Goal: Find specific page/section: Find specific page/section

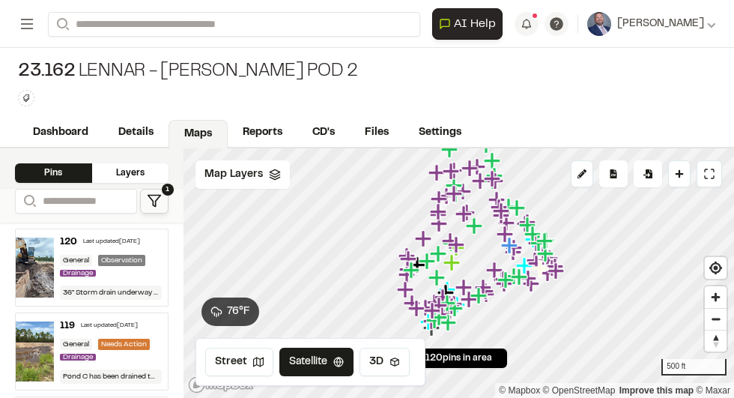
click at [475, 76] on div "23.162 Lennar - Sandridge Pod 2 Type Enter or comma to add tag." at bounding box center [367, 83] width 734 height 70
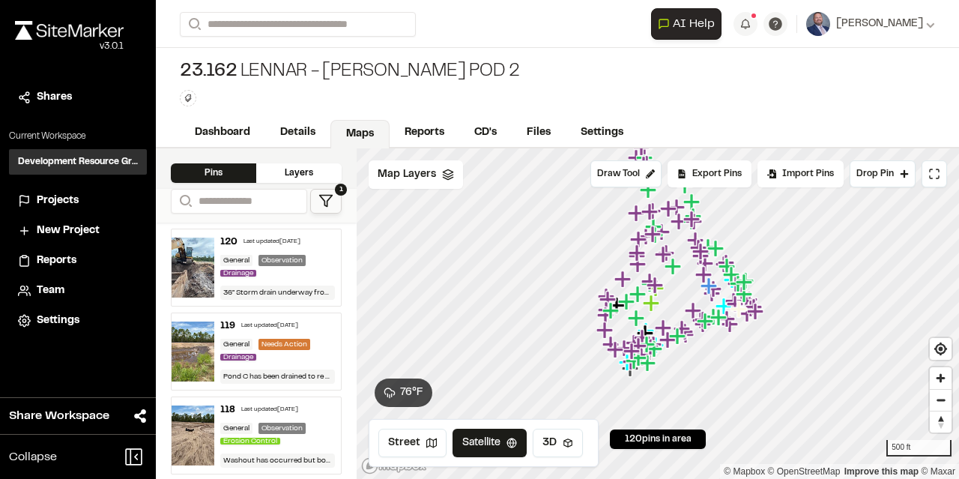
click at [480, 91] on div "23.162 Lennar - Sandridge Pod 2 Type Enter or comma to add tag." at bounding box center [557, 83] width 803 height 70
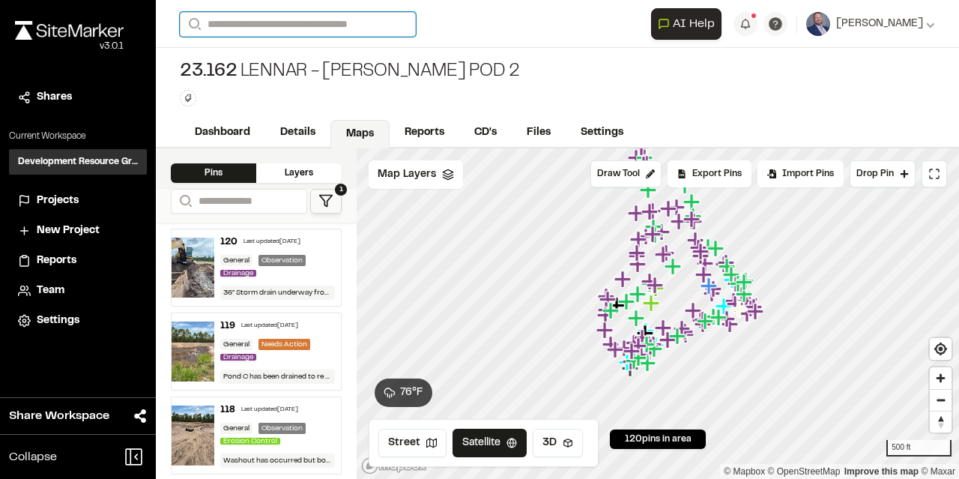
click at [357, 29] on input "Search" at bounding box center [298, 24] width 236 height 25
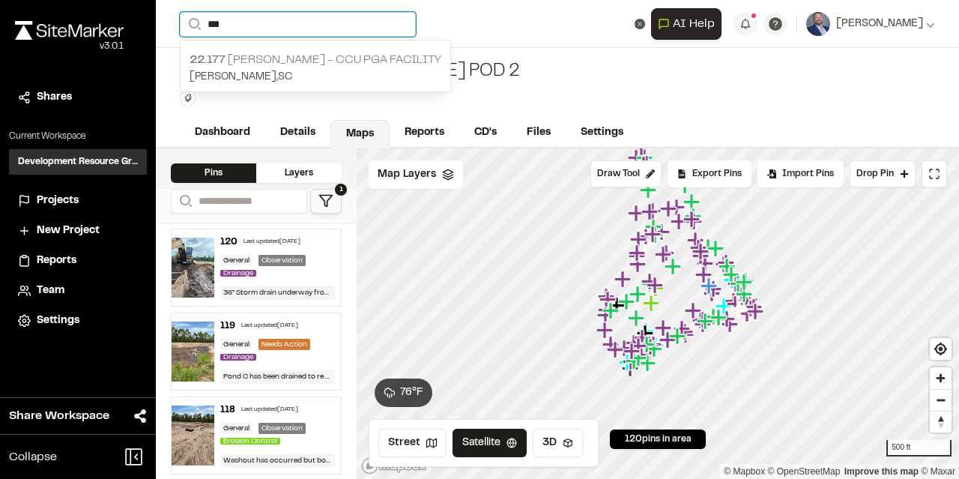
type input "***"
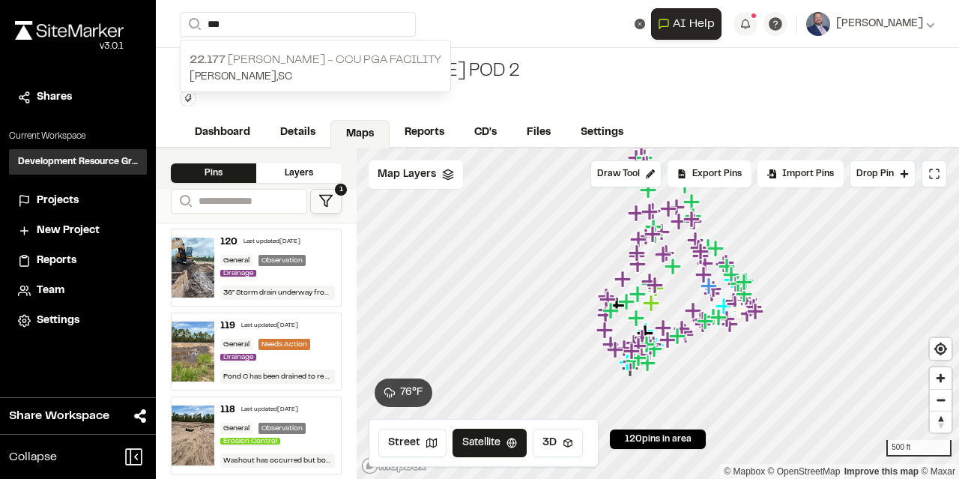
click at [256, 56] on p "22.177 Quackenbush - CCU PGA Facility" at bounding box center [316, 60] width 252 height 18
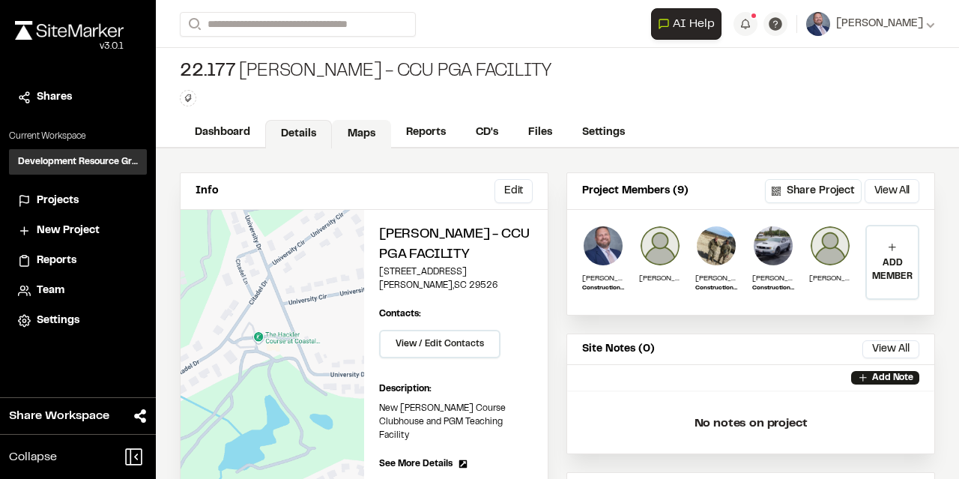
click at [370, 133] on link "Maps" at bounding box center [361, 134] width 59 height 28
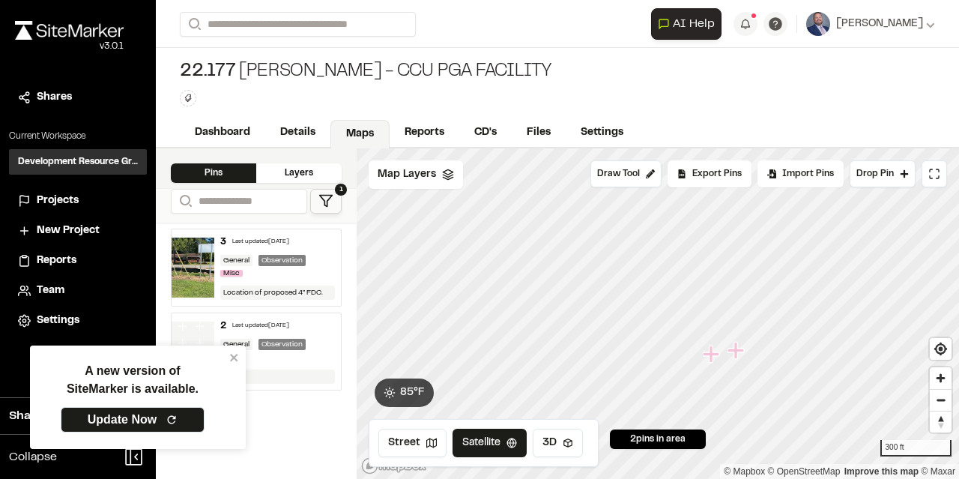
click at [711, 356] on icon "Map marker" at bounding box center [711, 353] width 16 height 16
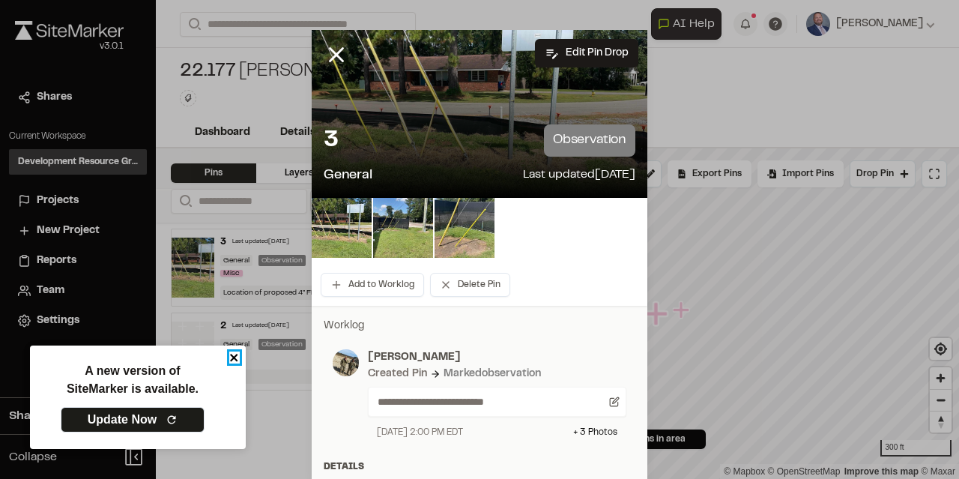
click at [235, 360] on icon "close" at bounding box center [233, 357] width 7 height 7
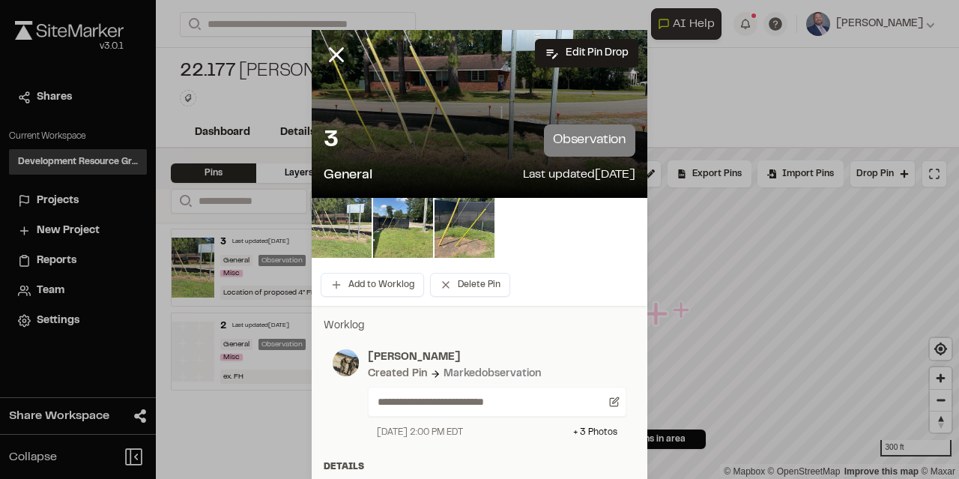
click at [363, 229] on img at bounding box center [342, 228] width 60 height 60
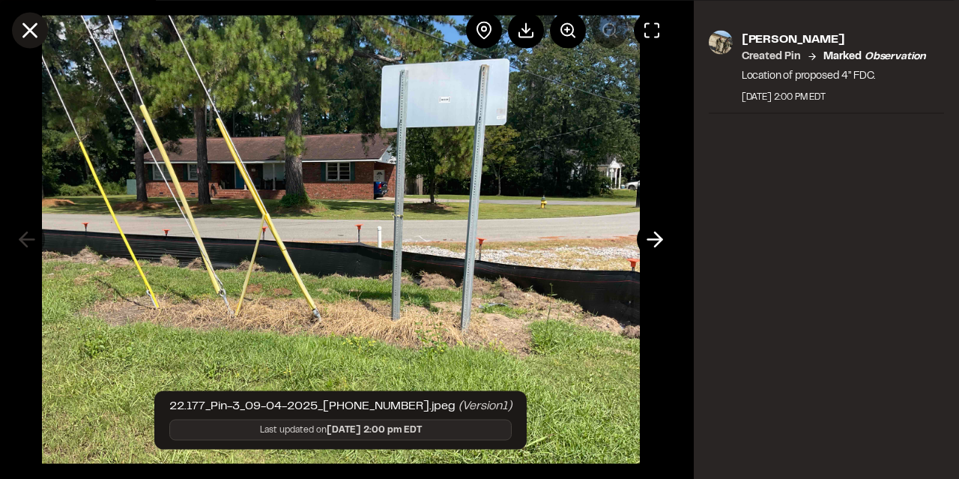
click at [23, 37] on icon at bounding box center [29, 29] width 25 height 25
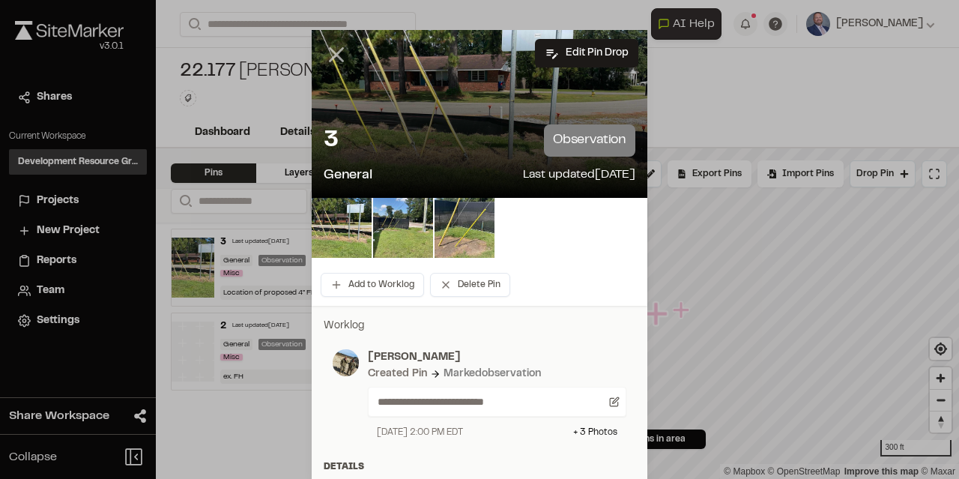
click at [338, 49] on icon at bounding box center [336, 54] width 25 height 25
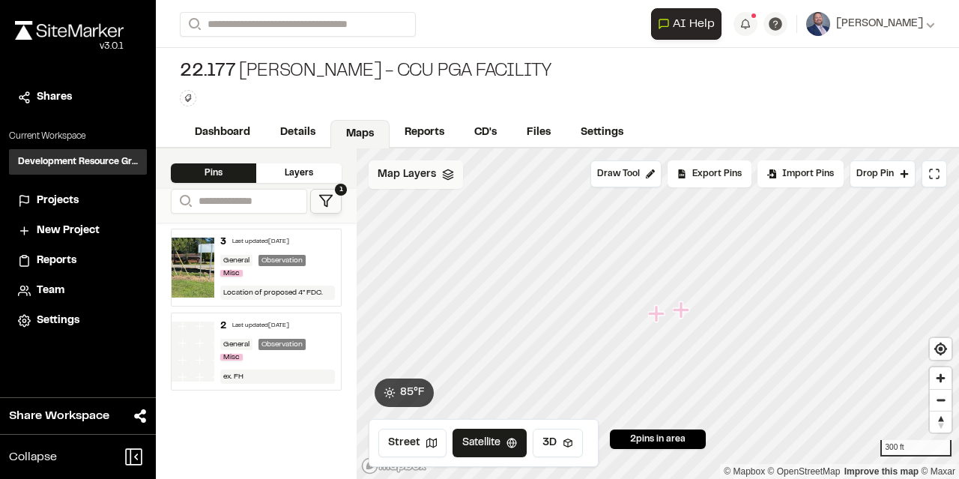
click at [419, 177] on span "Map Layers" at bounding box center [407, 174] width 58 height 16
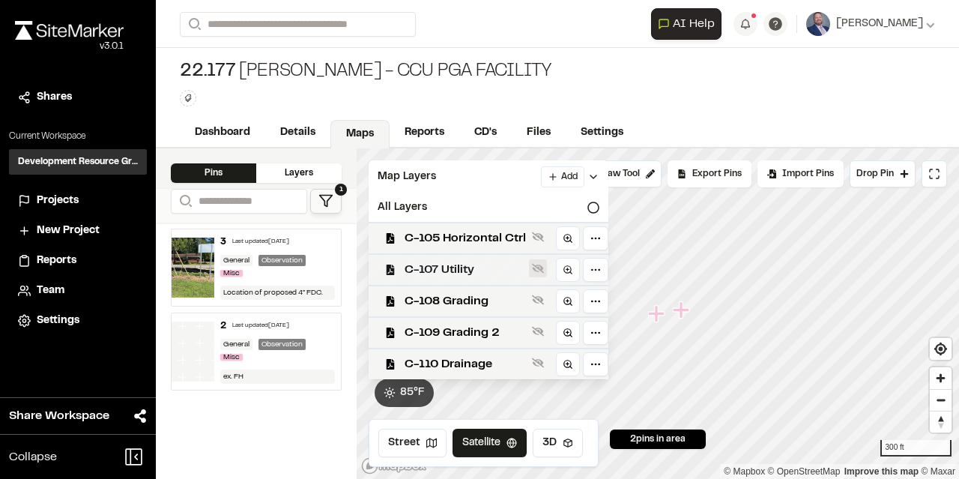
click at [533, 265] on icon at bounding box center [538, 268] width 12 height 12
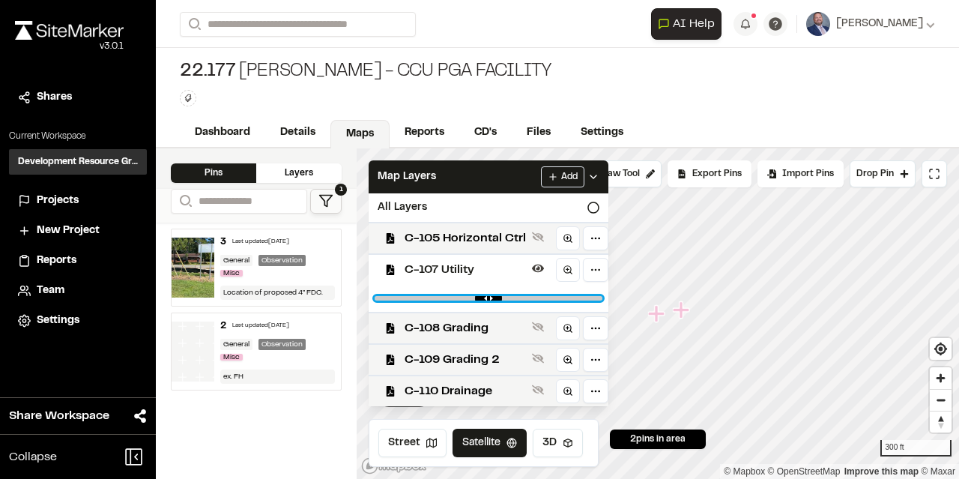
drag, startPoint x: 583, startPoint y: 297, endPoint x: 524, endPoint y: 302, distance: 59.4
type input "****"
click at [524, 300] on input "range" at bounding box center [489, 298] width 228 height 4
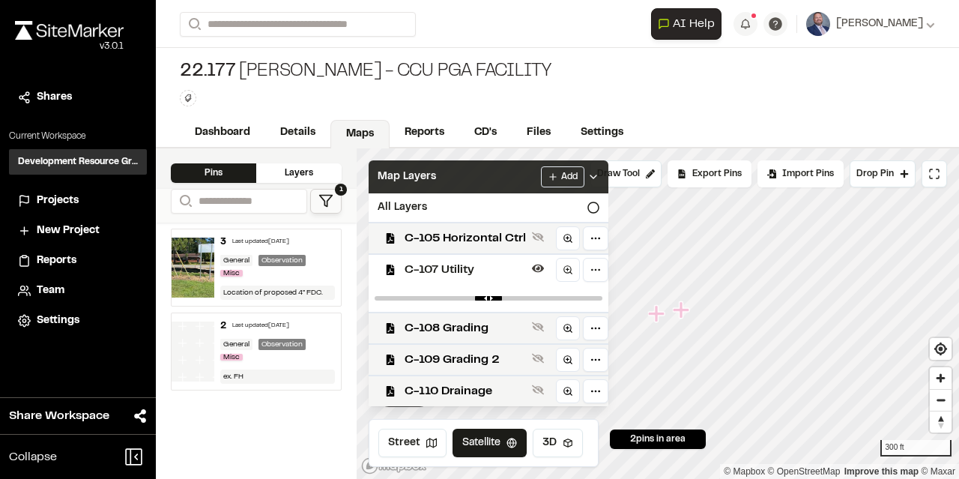
click at [588, 179] on icon at bounding box center [593, 177] width 12 height 12
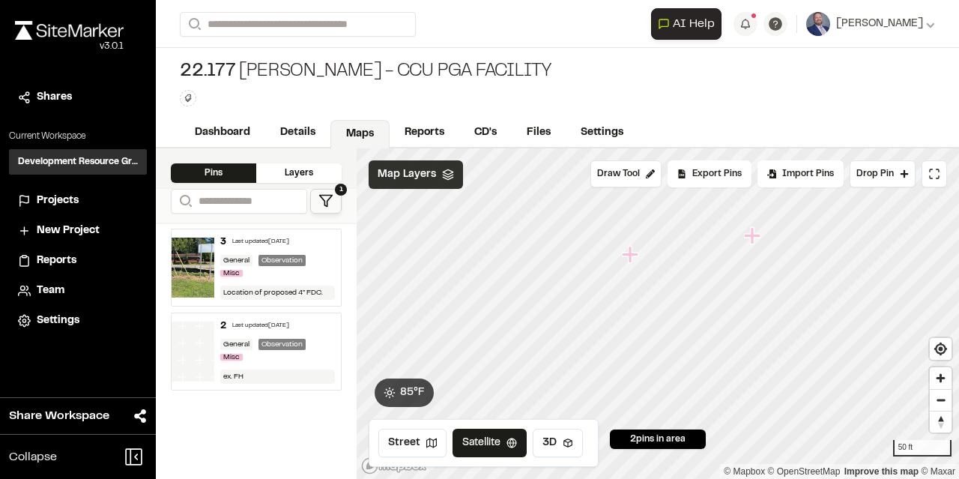
click at [632, 256] on icon "Map marker" at bounding box center [630, 254] width 16 height 16
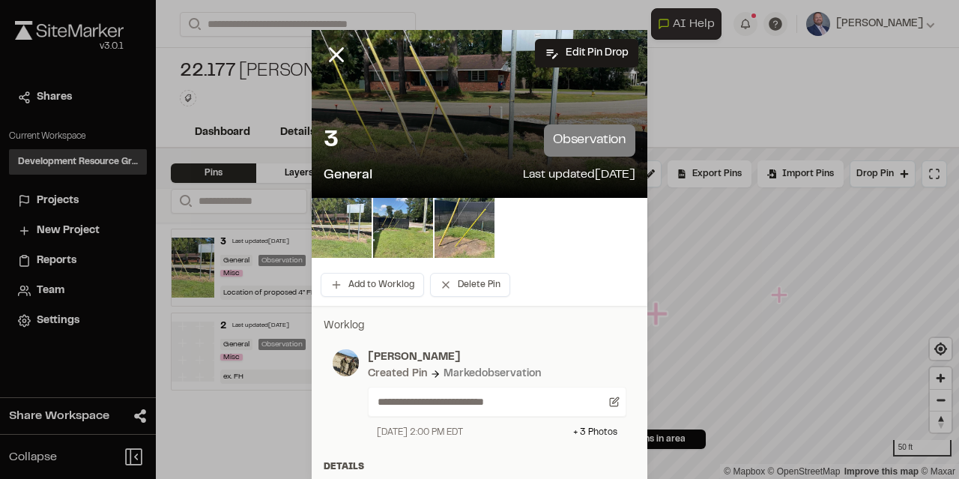
click at [354, 228] on img at bounding box center [342, 228] width 60 height 60
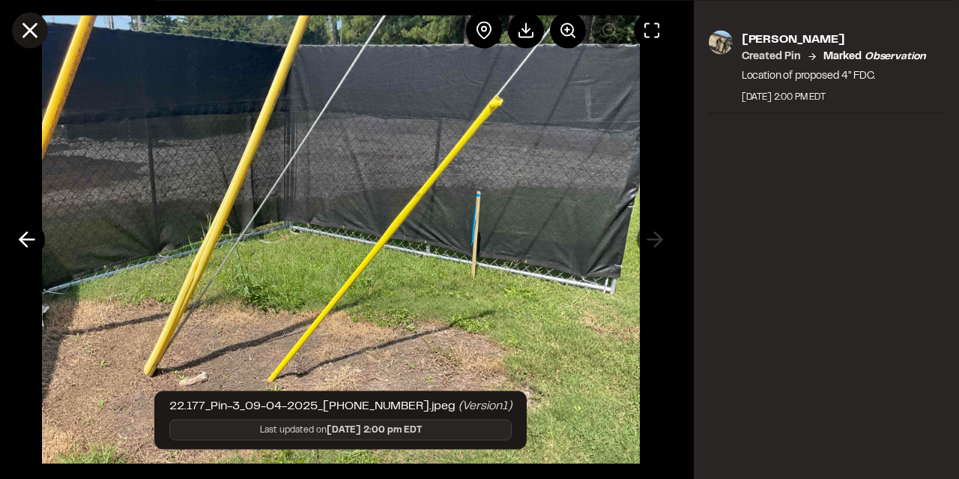
click at [34, 33] on line at bounding box center [30, 30] width 13 height 13
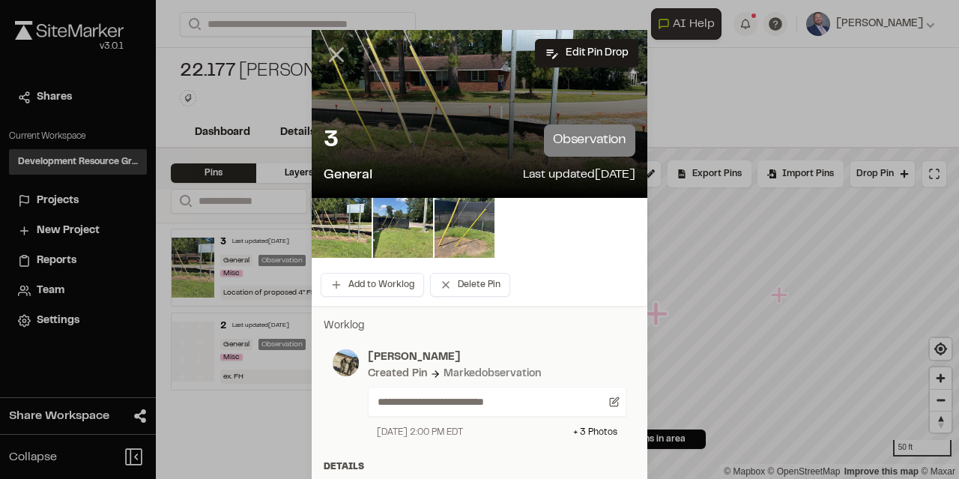
click at [337, 58] on icon at bounding box center [336, 54] width 25 height 25
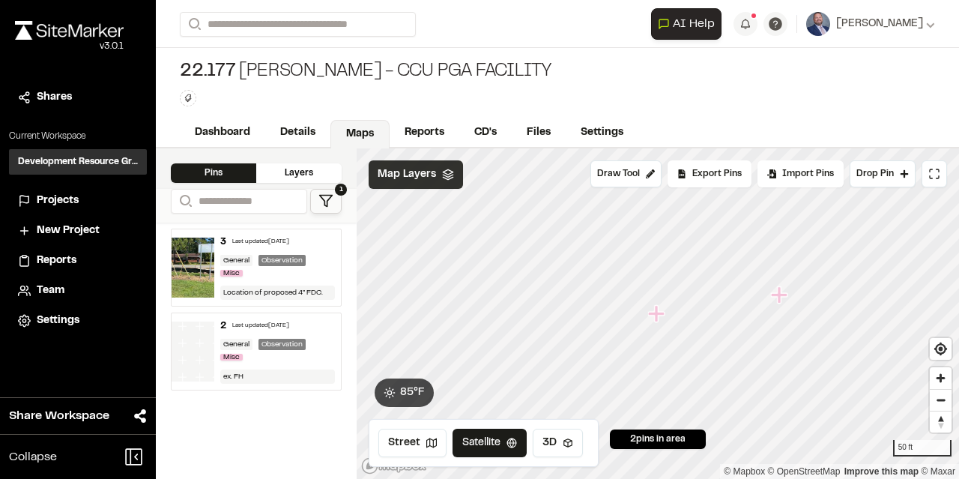
click at [734, 299] on icon "Map marker" at bounding box center [780, 294] width 19 height 19
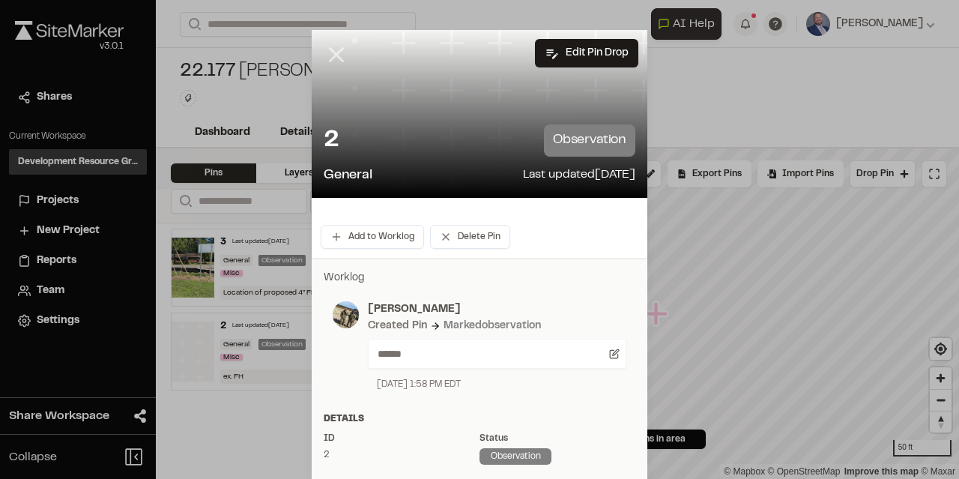
click at [334, 58] on icon at bounding box center [336, 54] width 25 height 25
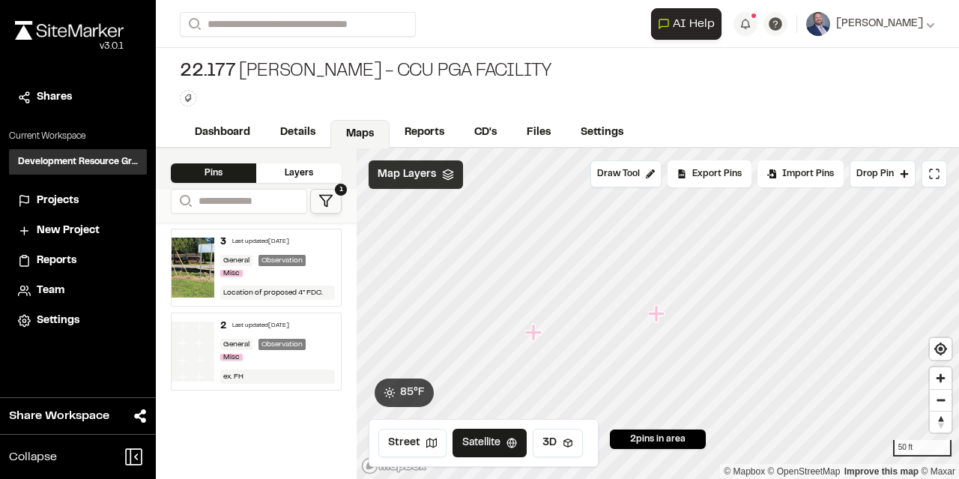
click at [659, 314] on icon "Map marker" at bounding box center [656, 313] width 16 height 16
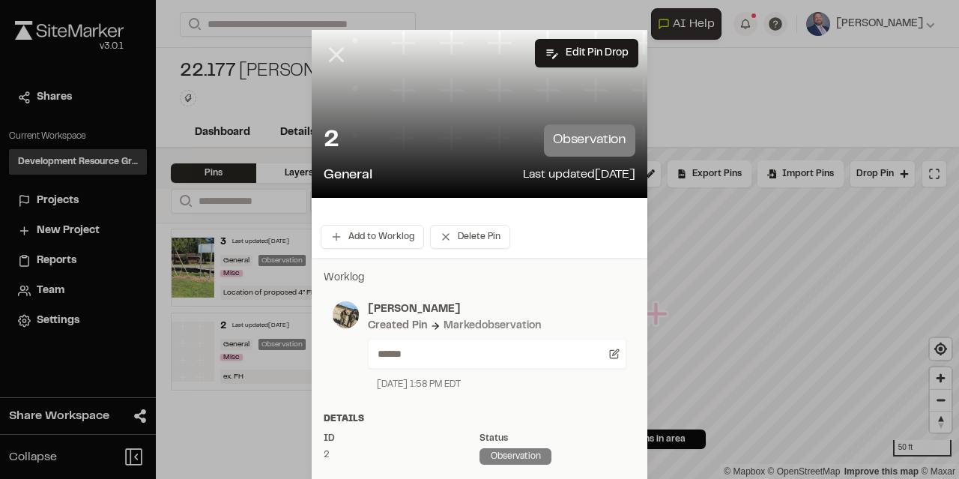
click at [336, 58] on icon at bounding box center [336, 54] width 25 height 25
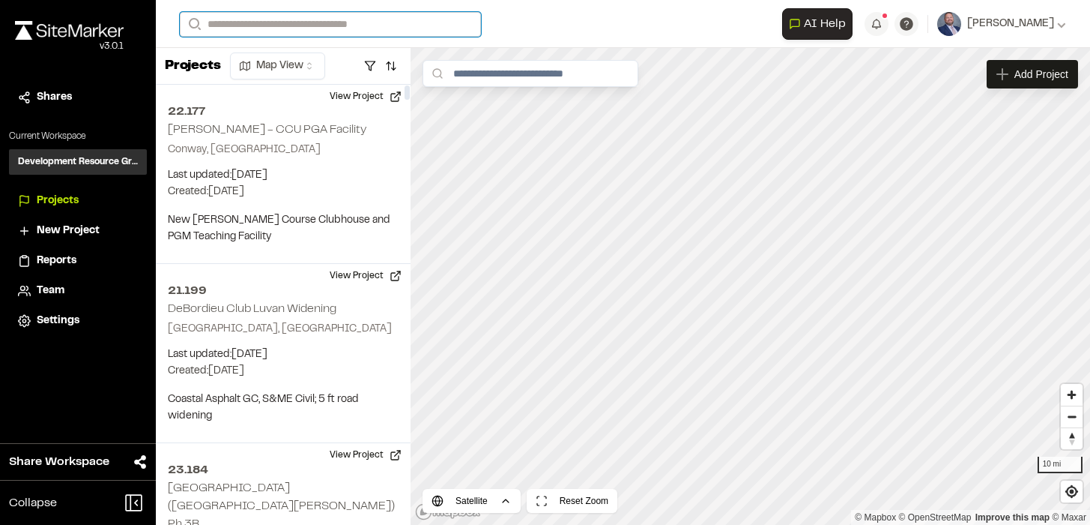
click at [244, 32] on input "Search" at bounding box center [330, 24] width 301 height 25
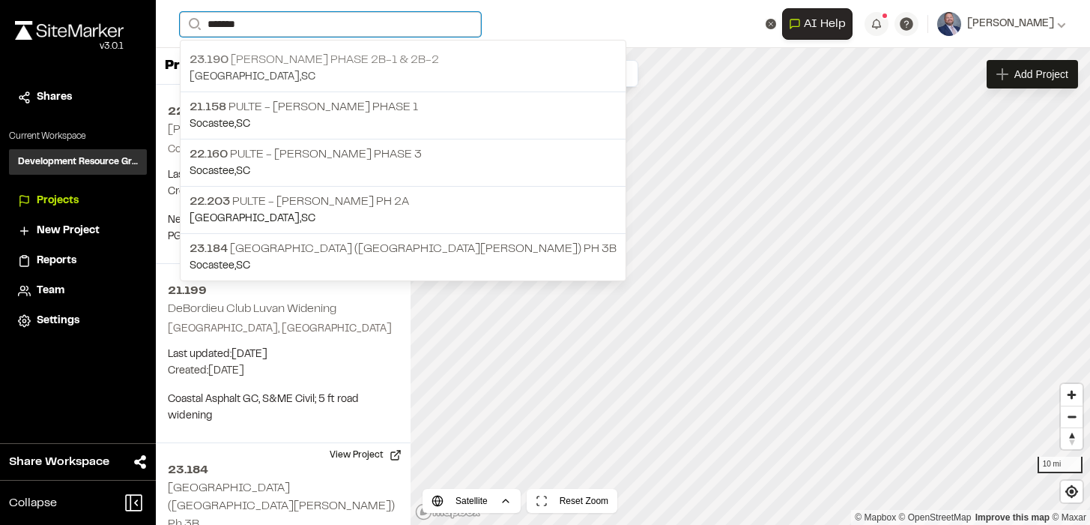
type input "*******"
click at [284, 64] on p "23.190 [PERSON_NAME] Phase 2B-1 & 2B-2" at bounding box center [403, 60] width 427 height 18
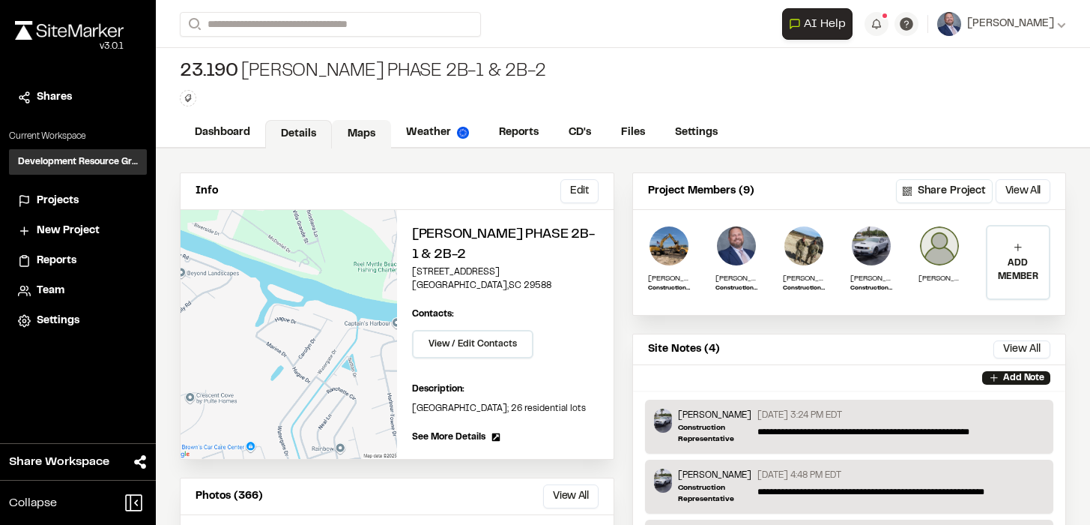
click at [365, 135] on link "Maps" at bounding box center [361, 134] width 59 height 28
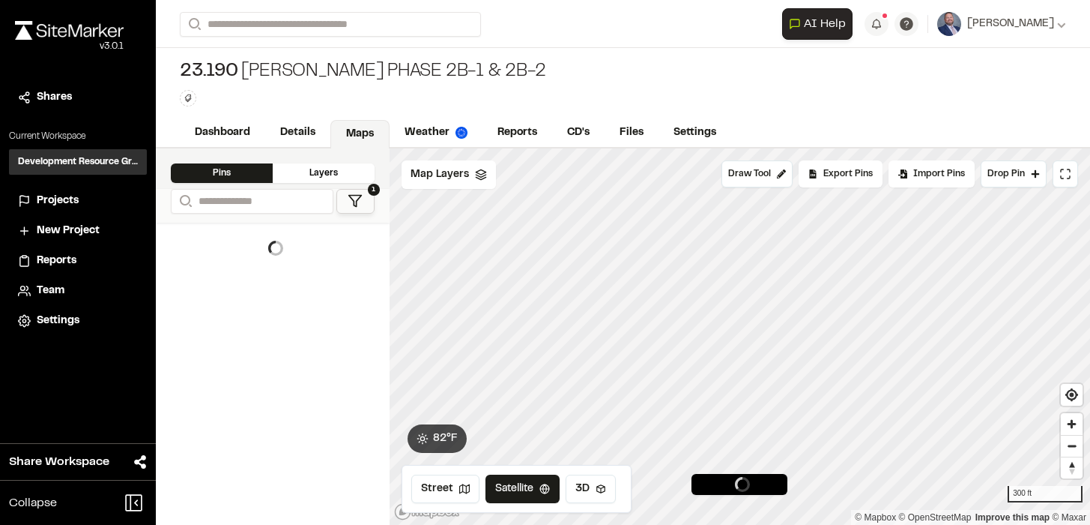
click at [344, 161] on div "Pins Layers" at bounding box center [273, 168] width 234 height 40
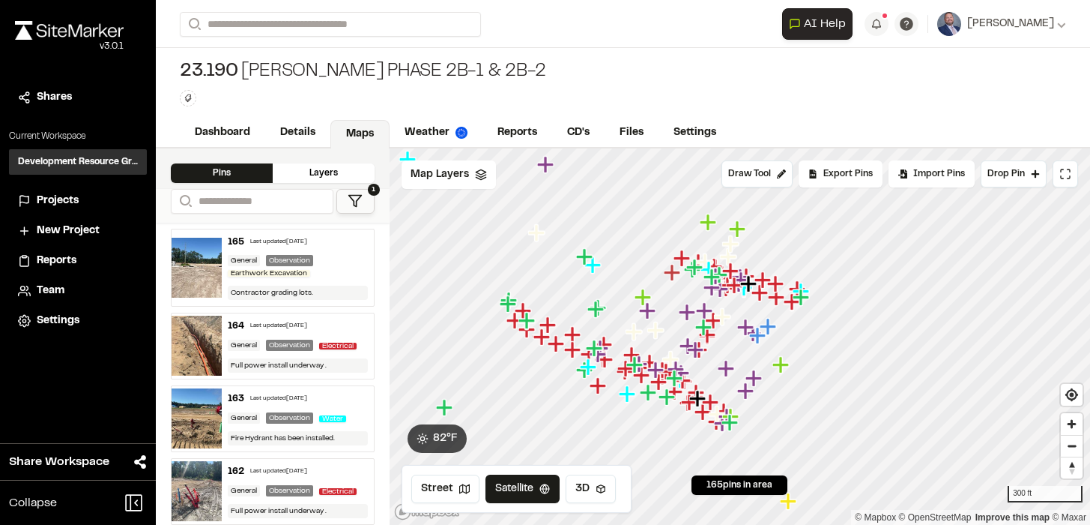
click at [344, 163] on div "Layers" at bounding box center [324, 172] width 102 height 19
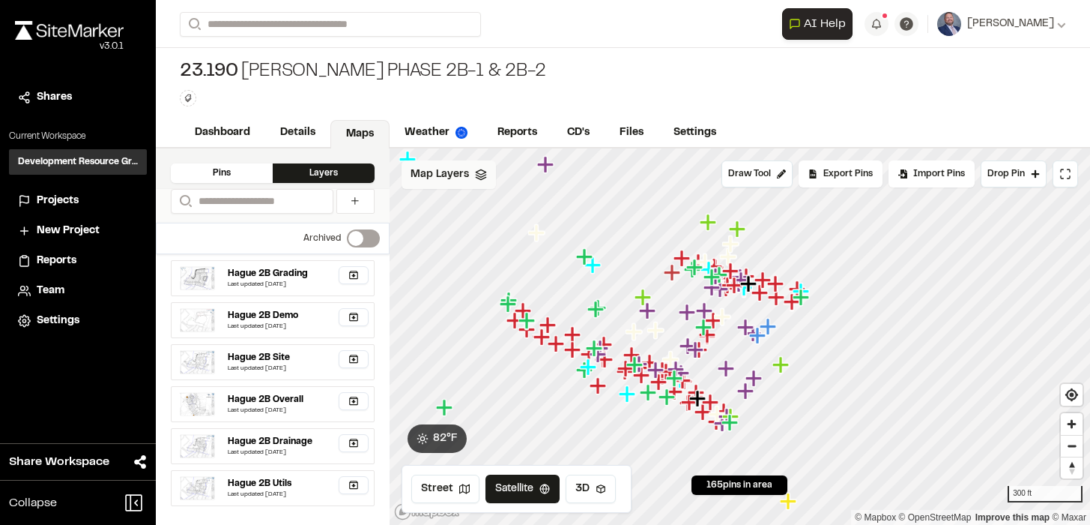
click at [471, 178] on div "Map Layers" at bounding box center [449, 174] width 94 height 28
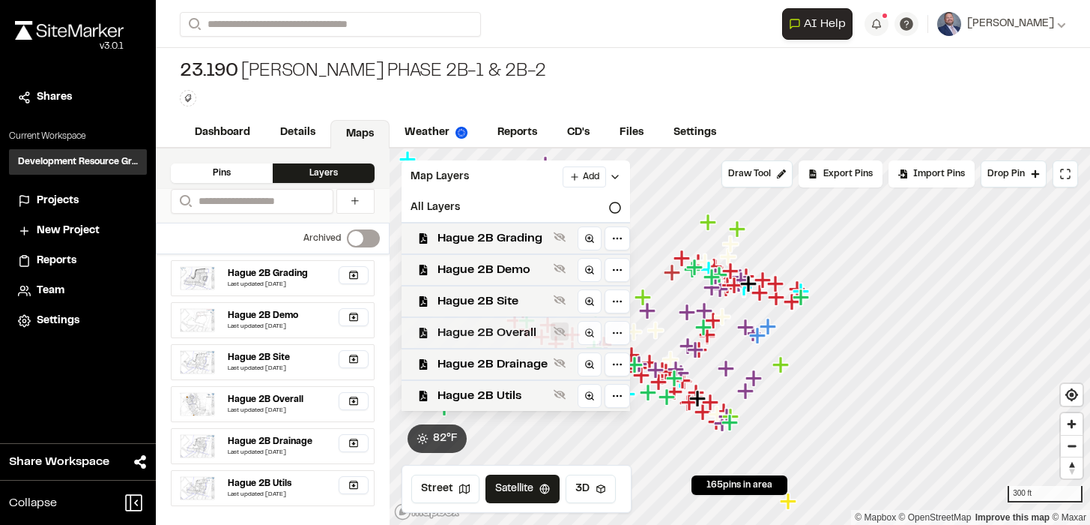
click at [560, 334] on icon at bounding box center [560, 331] width 12 height 12
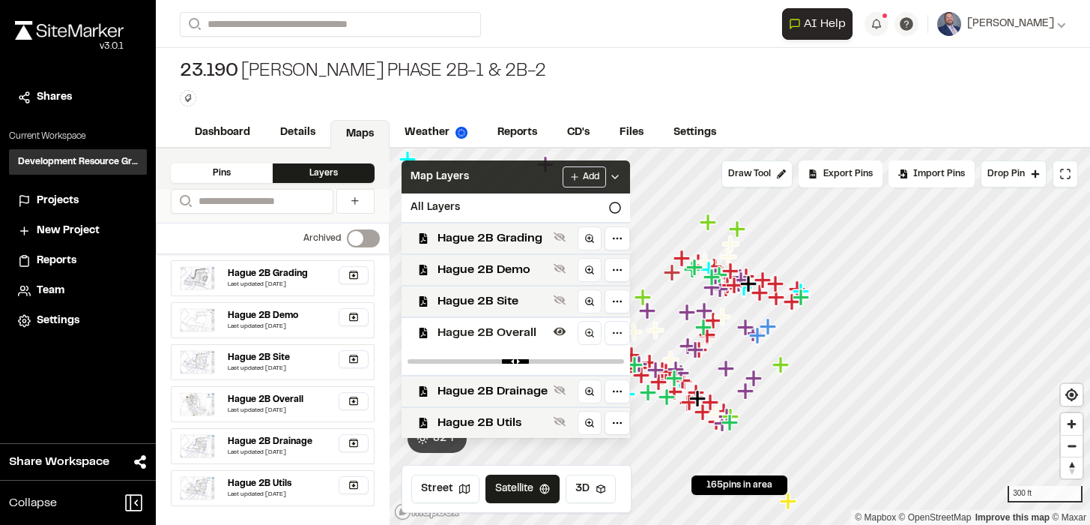
click at [614, 178] on polyline at bounding box center [615, 176] width 6 height 3
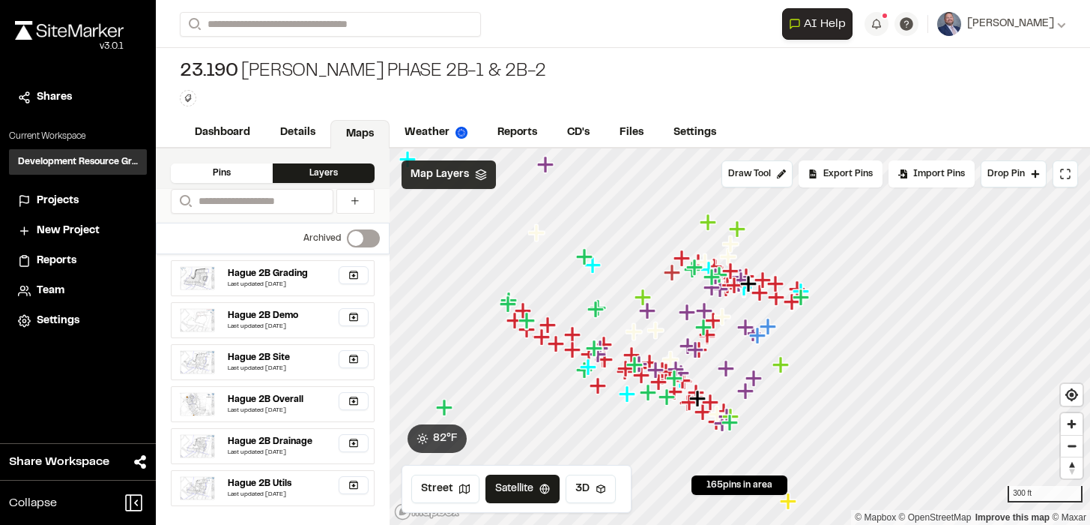
click at [486, 180] on div "Map Layers" at bounding box center [449, 174] width 94 height 28
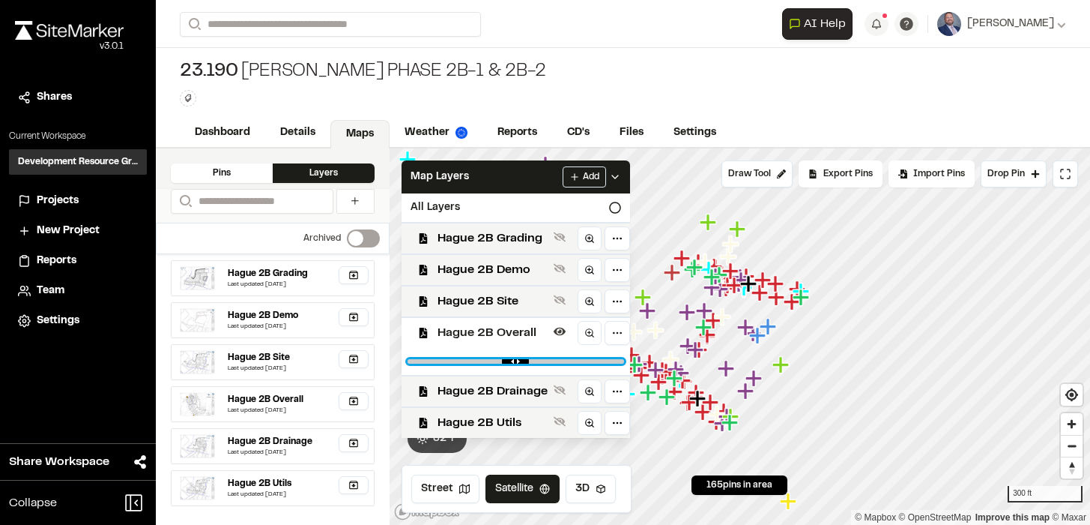
drag, startPoint x: 609, startPoint y: 359, endPoint x: 456, endPoint y: 364, distance: 153.7
click at [456, 348] on input "range" at bounding box center [516, 361] width 217 height 4
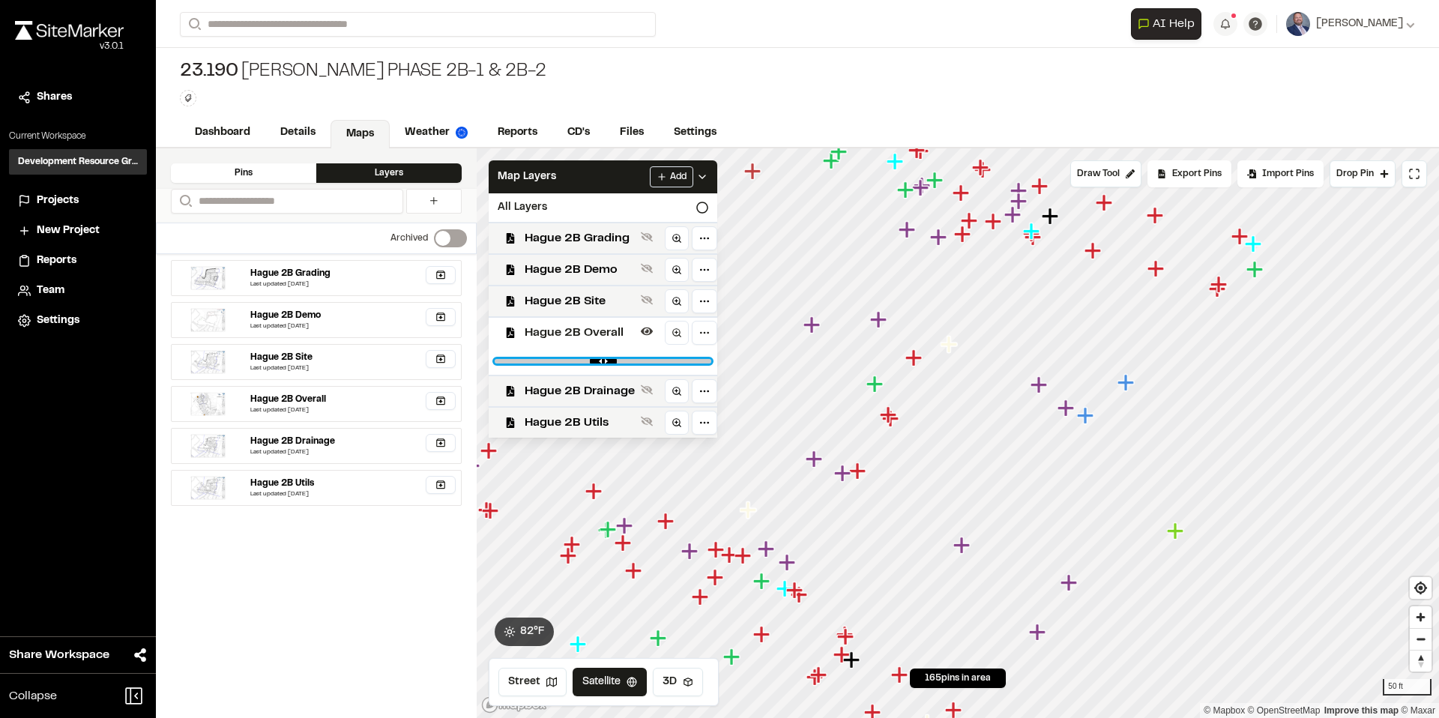
drag, startPoint x: 538, startPoint y: 360, endPoint x: 501, endPoint y: 363, distance: 36.8
click at [501, 348] on input "range" at bounding box center [603, 361] width 217 height 4
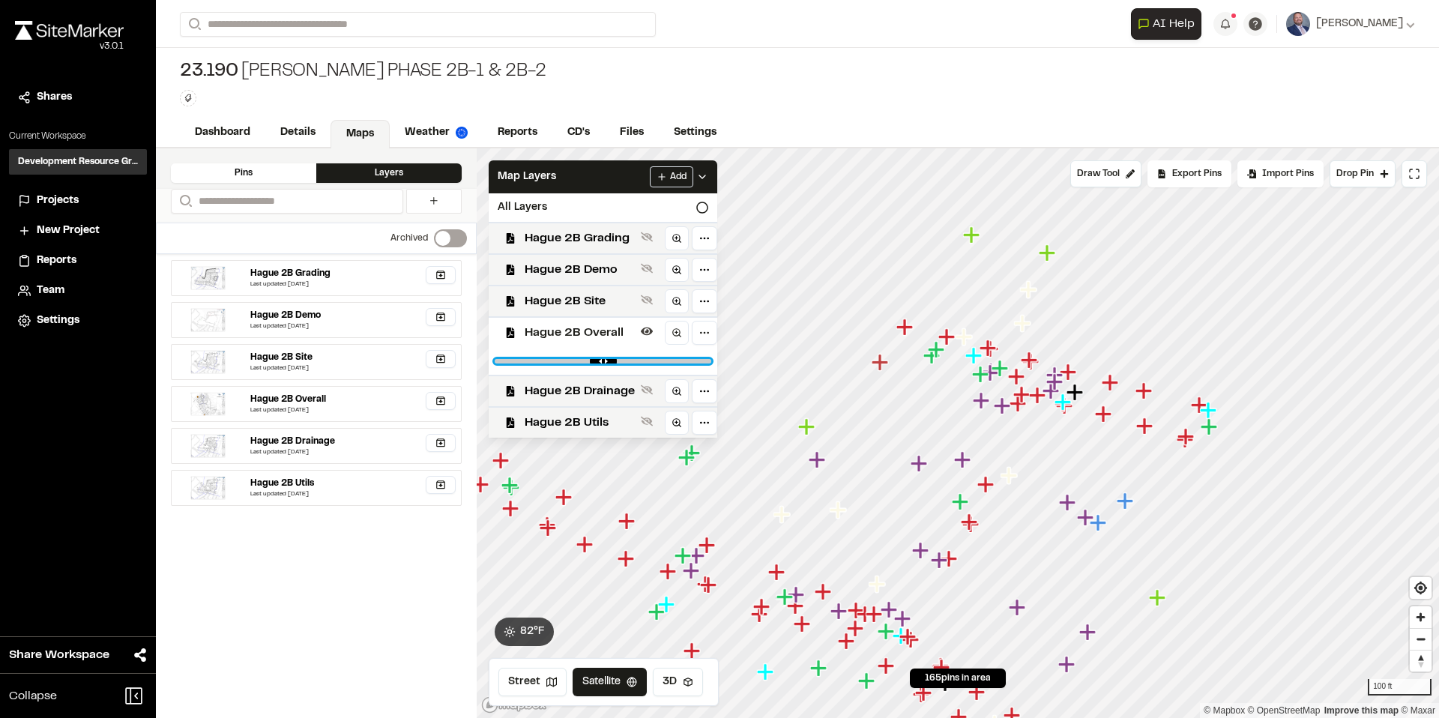
drag, startPoint x: 513, startPoint y: 361, endPoint x: 578, endPoint y: 368, distance: 64.8
type input "****"
click at [578, 348] on input "range" at bounding box center [603, 361] width 217 height 4
click at [587, 277] on span "Hague 2B Demo" at bounding box center [580, 270] width 110 height 18
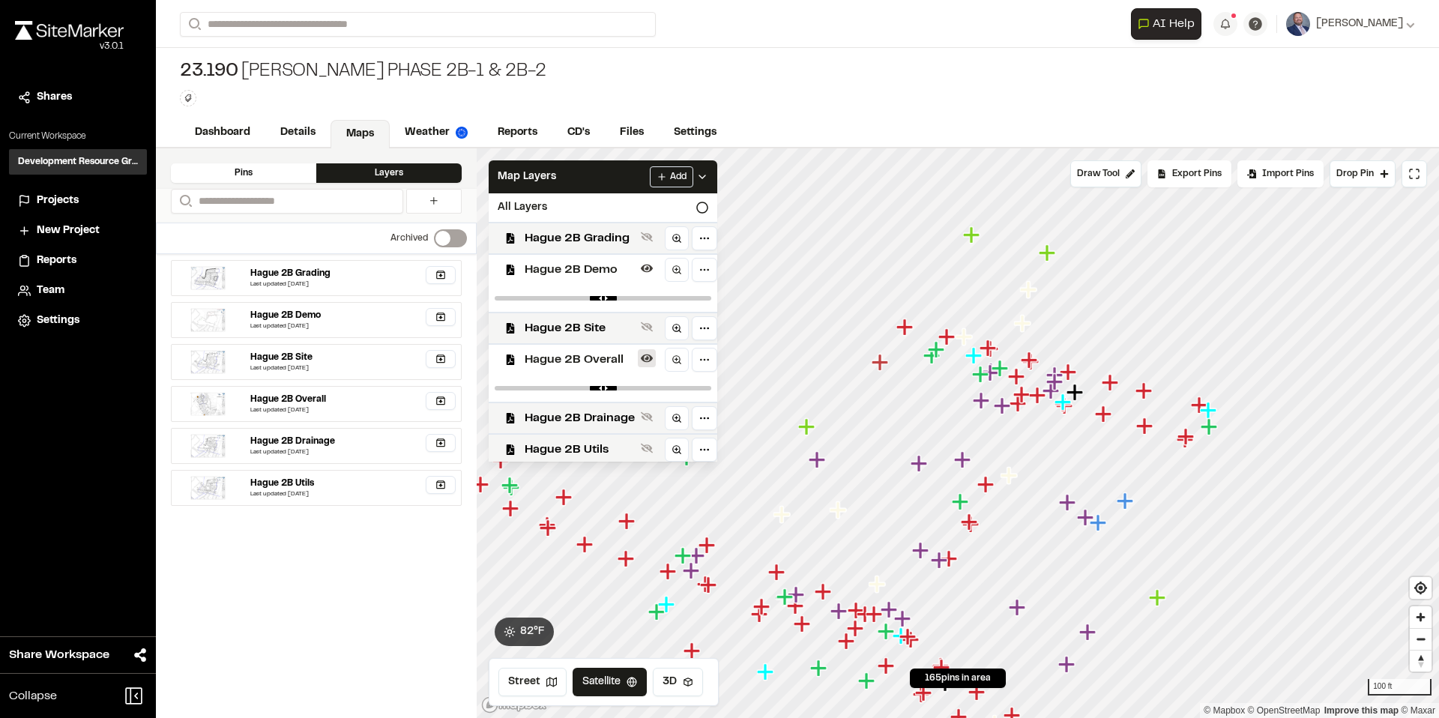
click at [647, 348] on icon at bounding box center [647, 358] width 12 height 12
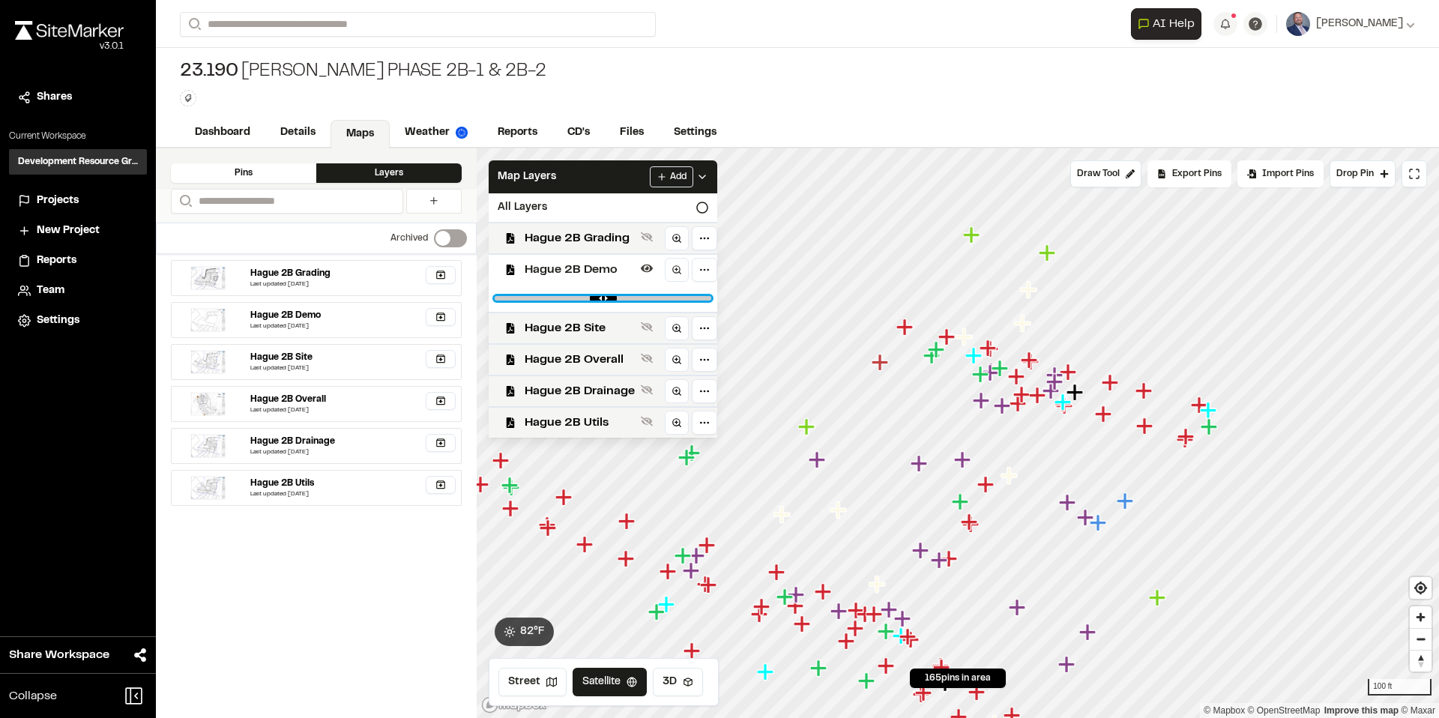
drag, startPoint x: 694, startPoint y: 299, endPoint x: 622, endPoint y: 299, distance: 71.9
type input "****"
click at [622, 299] on input "range" at bounding box center [603, 298] width 217 height 4
click at [648, 267] on icon at bounding box center [647, 269] width 12 height 8
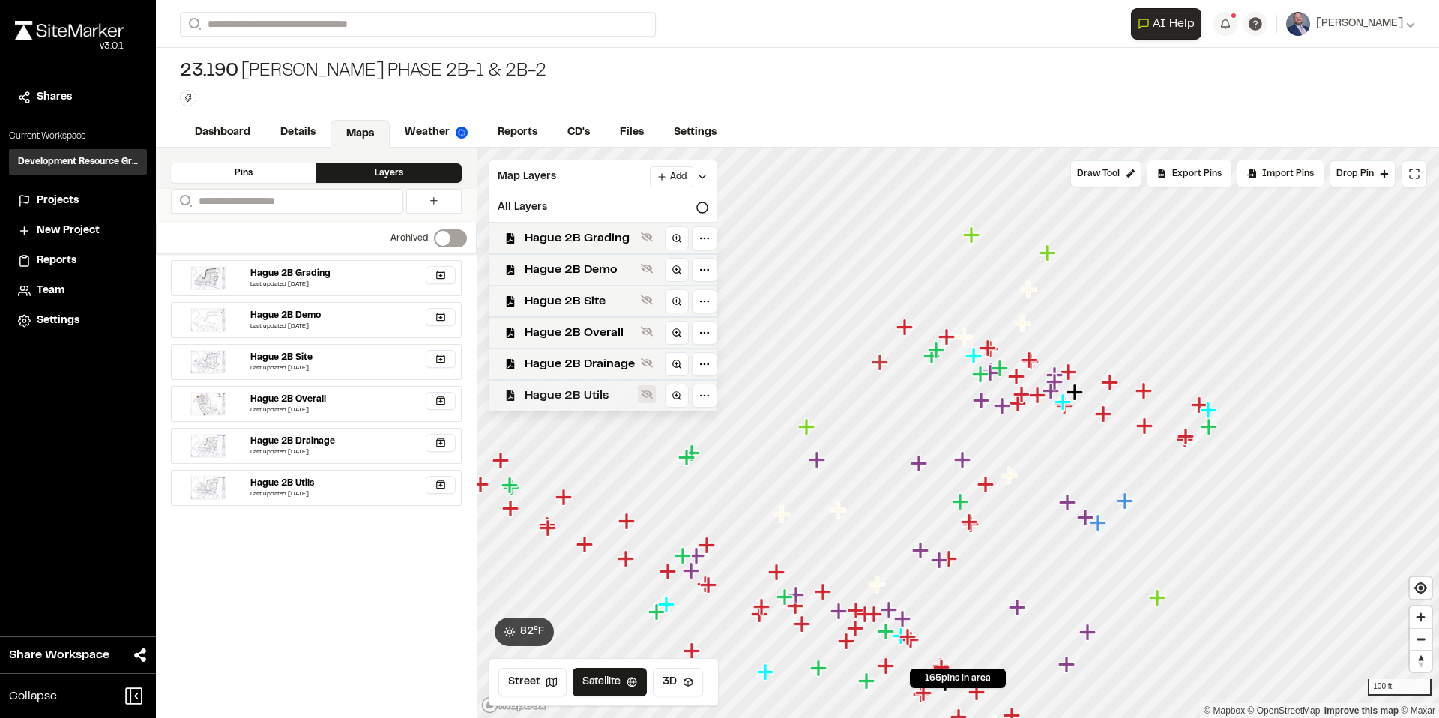
click at [650, 348] on icon at bounding box center [647, 395] width 12 height 10
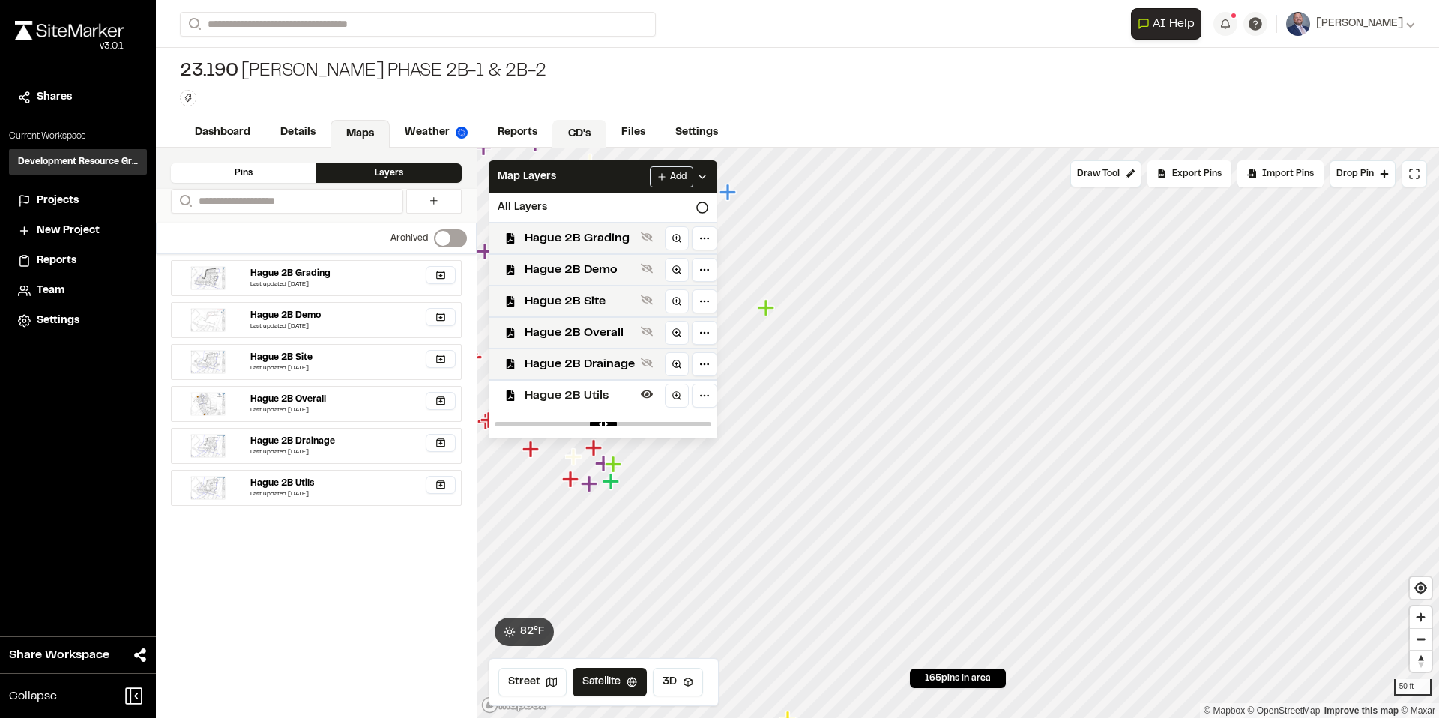
click at [575, 123] on link "CD's" at bounding box center [579, 134] width 54 height 28
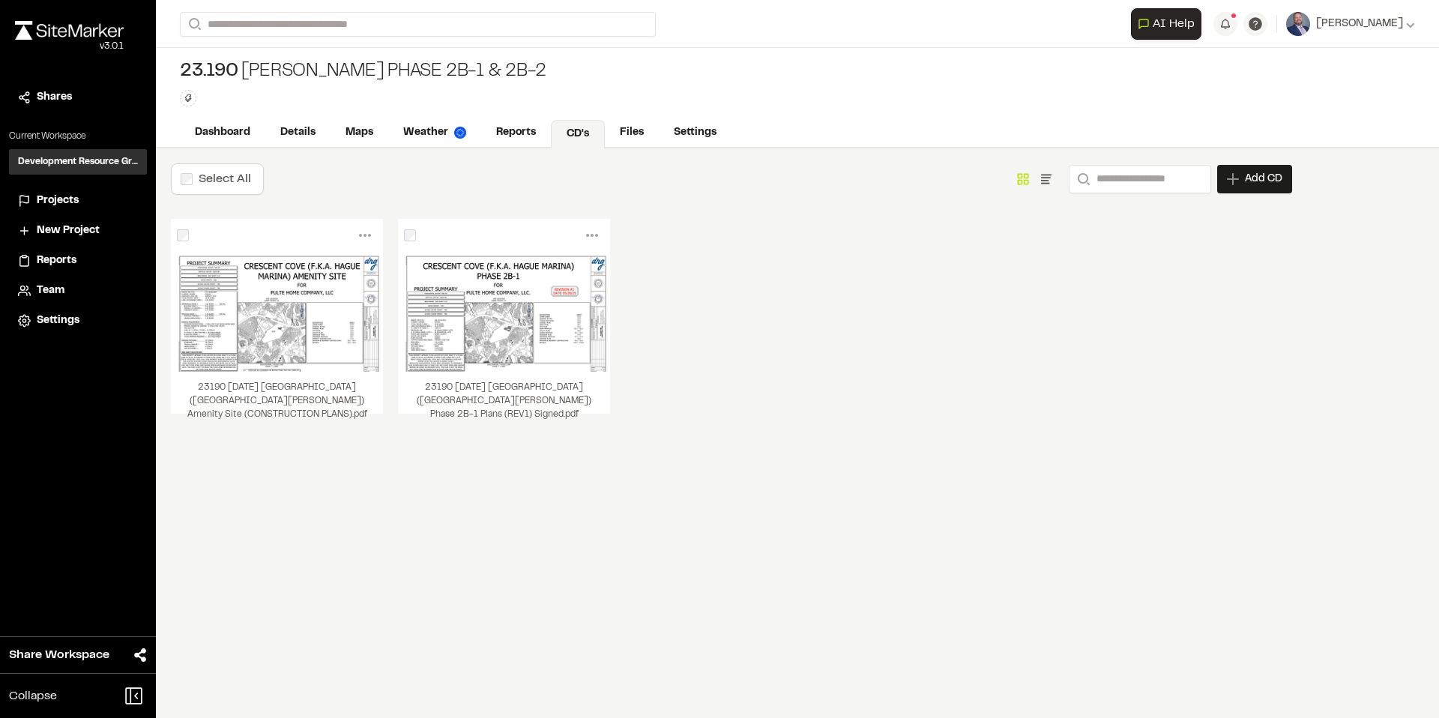
click at [384, 7] on div "**********" at bounding box center [797, 24] width 1235 height 48
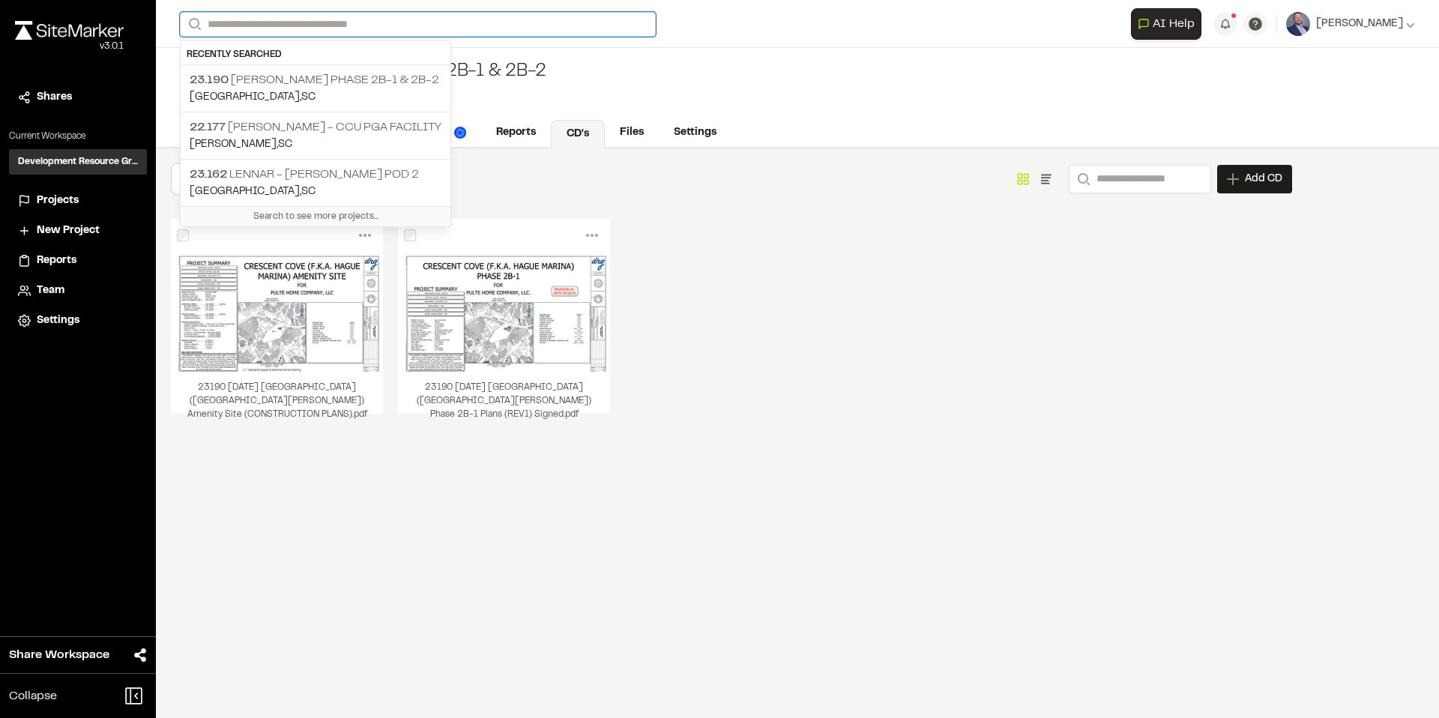
click at [384, 16] on input "Search" at bounding box center [418, 24] width 476 height 25
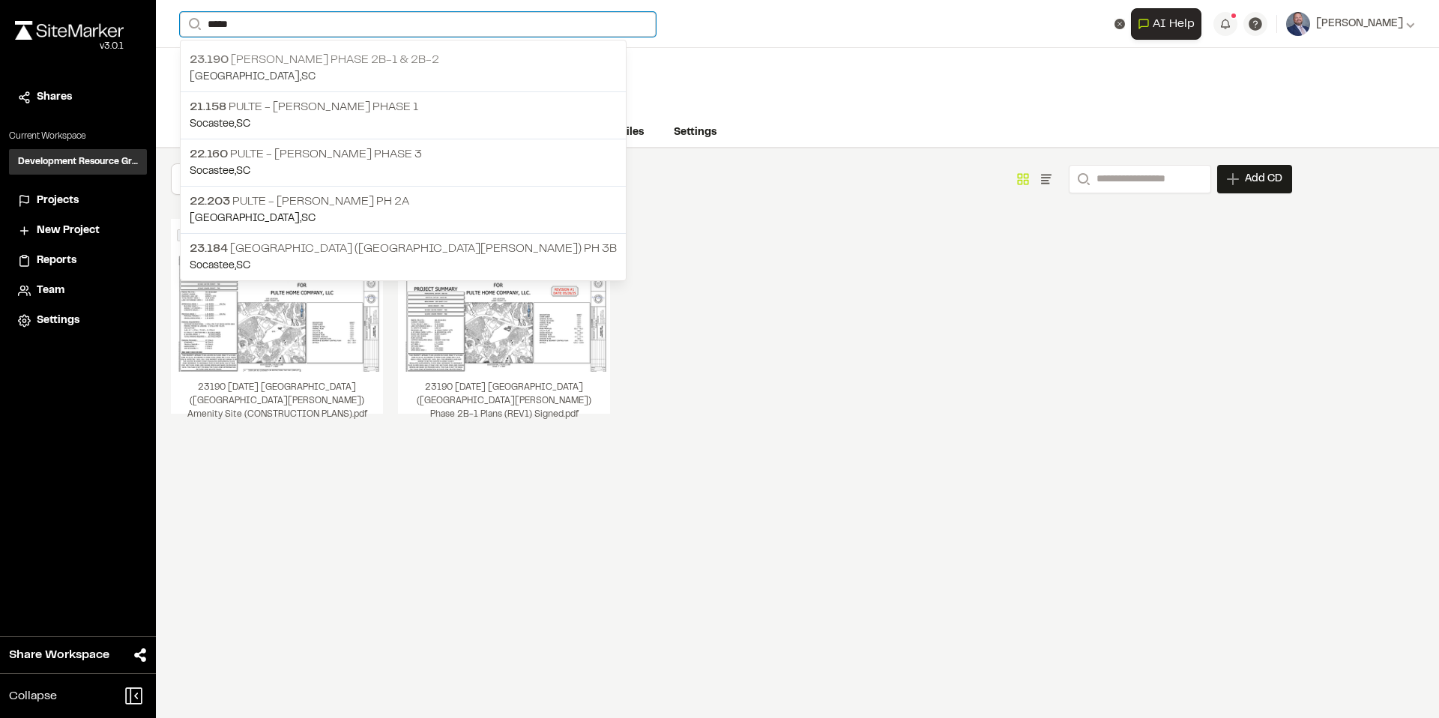
type input "*****"
click at [417, 69] on p "23.190 [PERSON_NAME] Phase 2B-1 & 2B-2" at bounding box center [403, 60] width 427 height 18
